Goal: Task Accomplishment & Management: Manage account settings

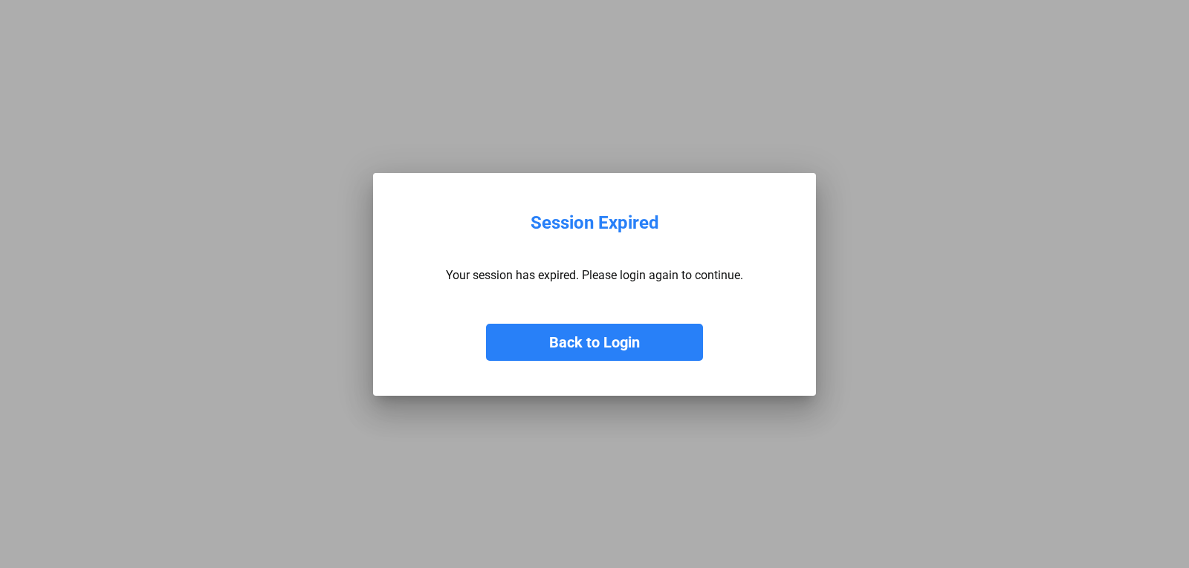
click at [624, 348] on button "Back to Login" at bounding box center [594, 342] width 217 height 37
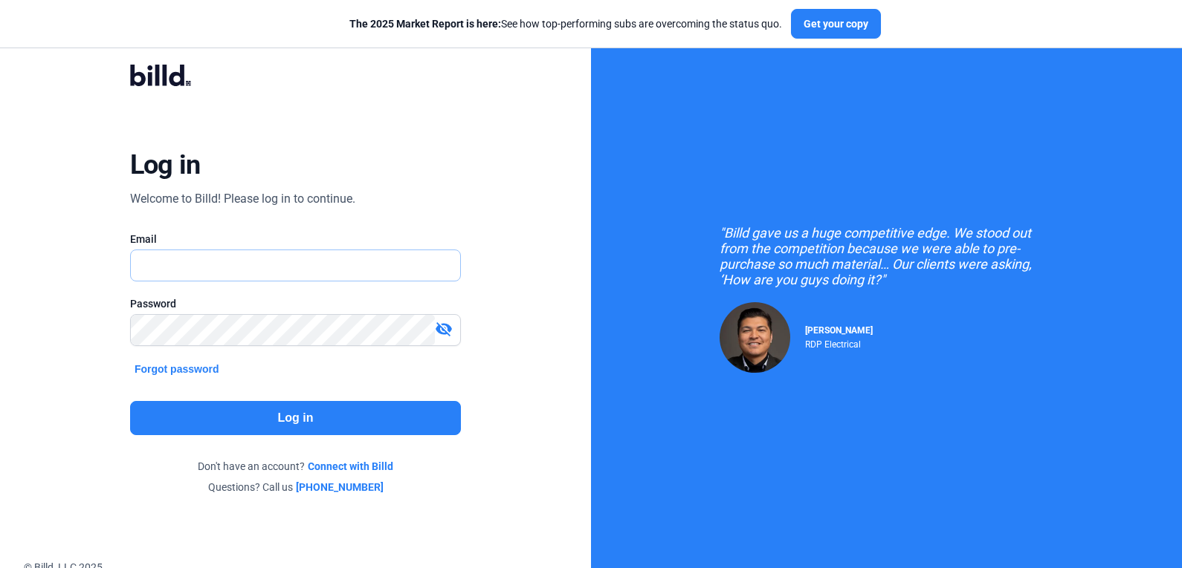
type input "[EMAIL_ADDRESS][DOMAIN_NAME]"
click at [251, 417] on button "Log in" at bounding box center [295, 418] width 331 height 34
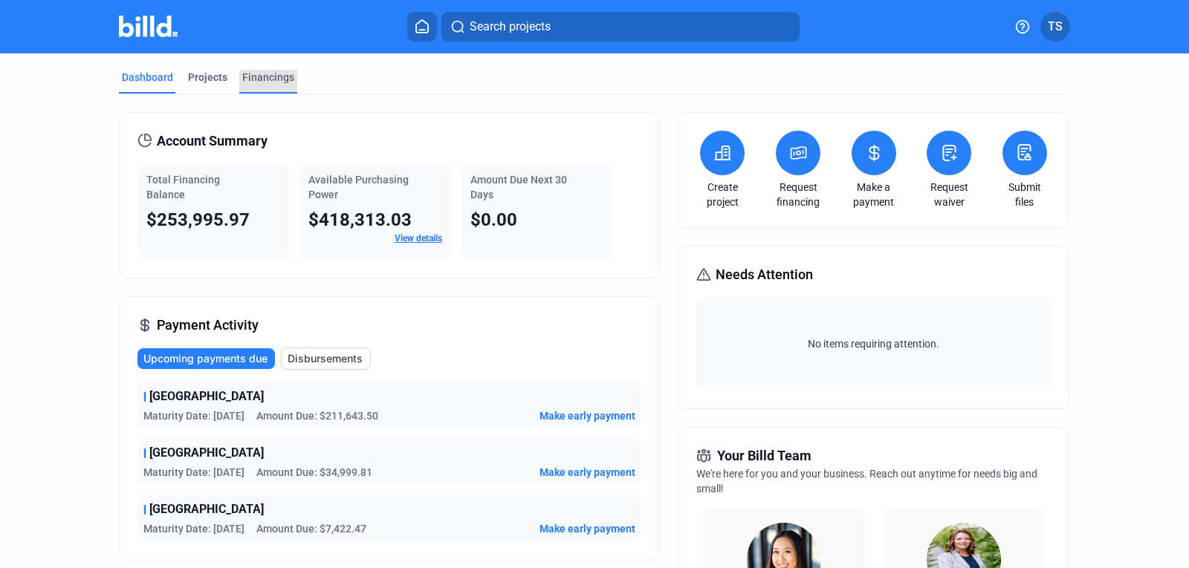
click at [259, 70] on div "Financings" at bounding box center [268, 77] width 52 height 15
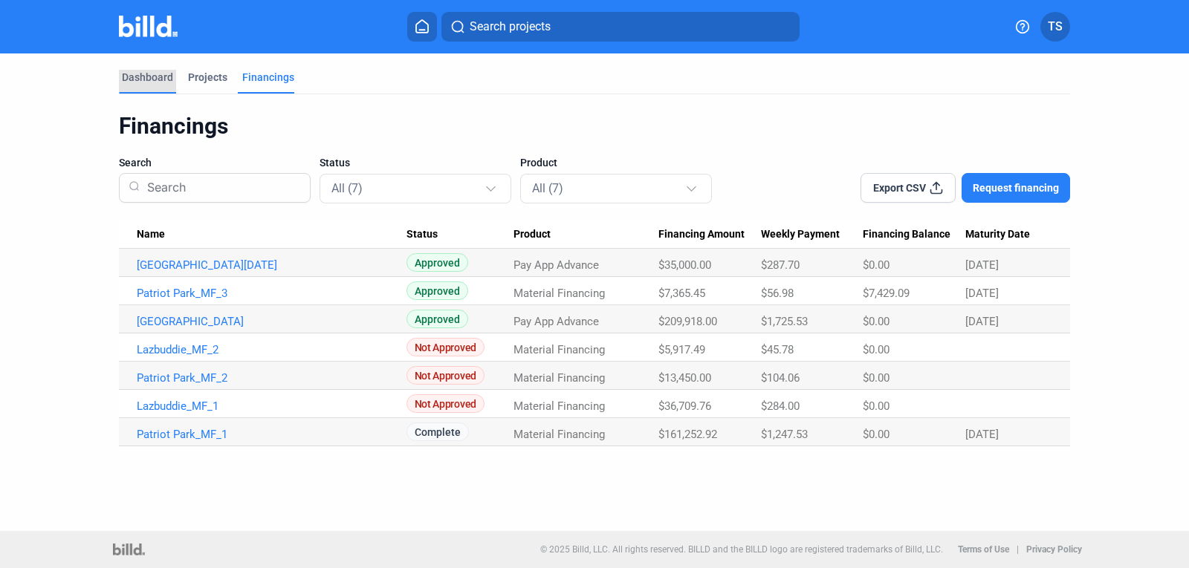
click at [159, 78] on div "Dashboard" at bounding box center [147, 77] width 51 height 15
